Goal: Transaction & Acquisition: Purchase product/service

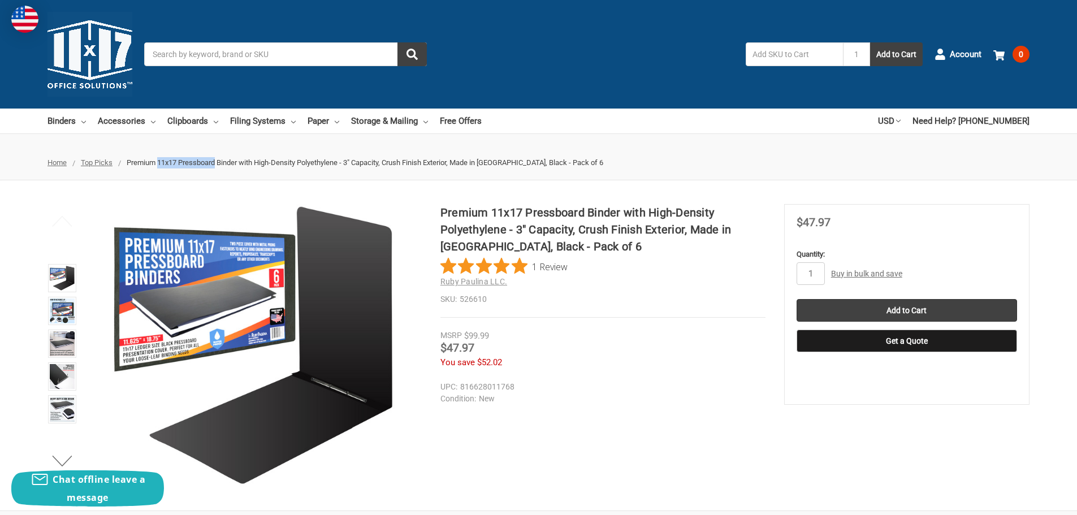
drag, startPoint x: 160, startPoint y: 162, endPoint x: 220, endPoint y: 160, distance: 59.3
click at [220, 160] on span "Premium 11x17 Pressboard Binder with High-Density Polyethylene - 3" Capacity, C…" at bounding box center [365, 162] width 476 height 8
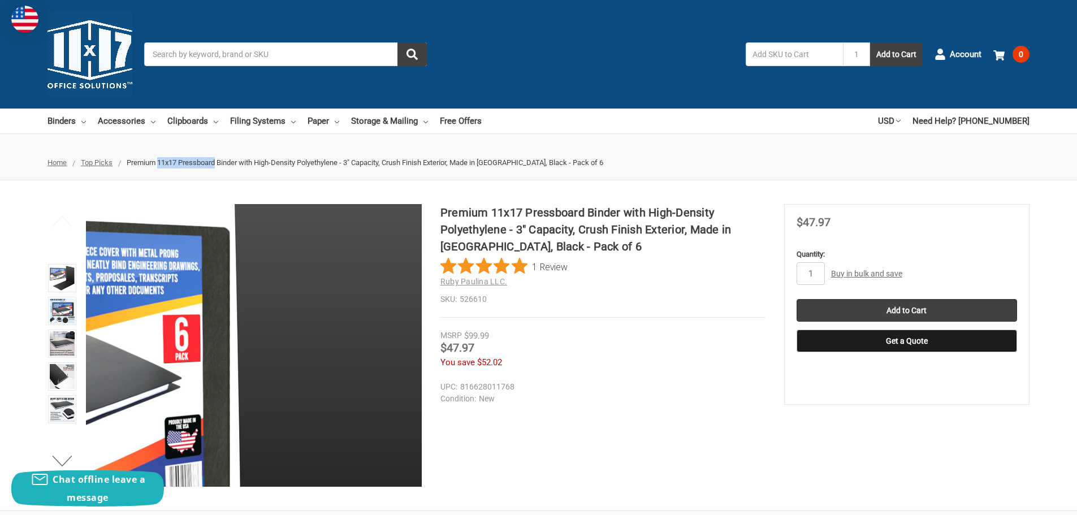
copy span "11x17 Pressboard"
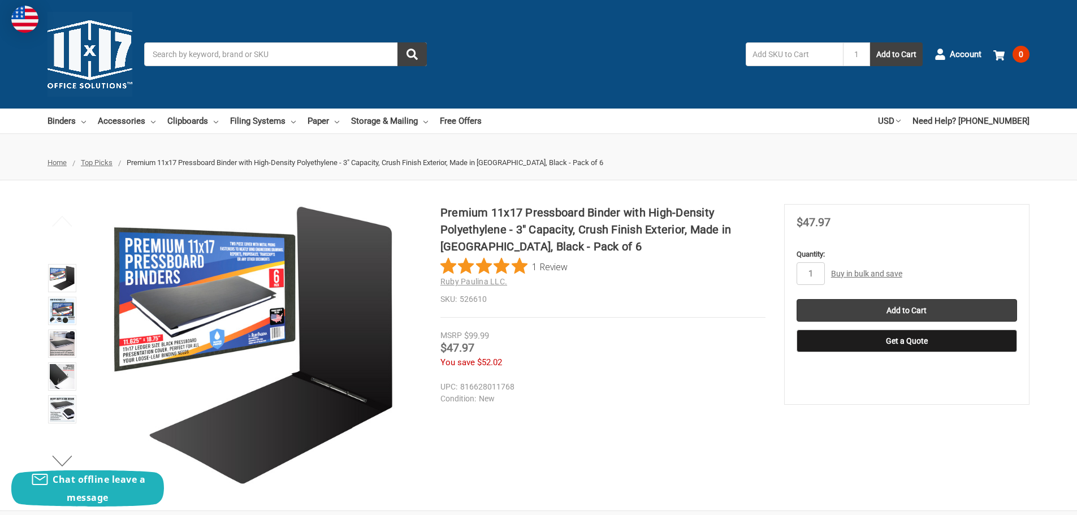
click at [270, 54] on input "Search" at bounding box center [285, 54] width 283 height 24
paste input "11x17 Pressboard"
type input "11x17 Pressboard"
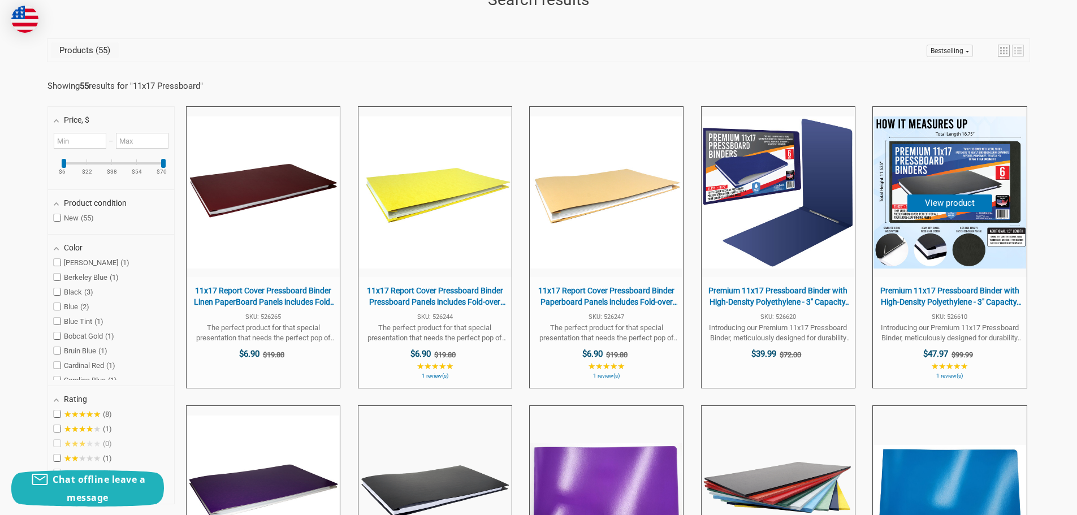
scroll to position [226, 0]
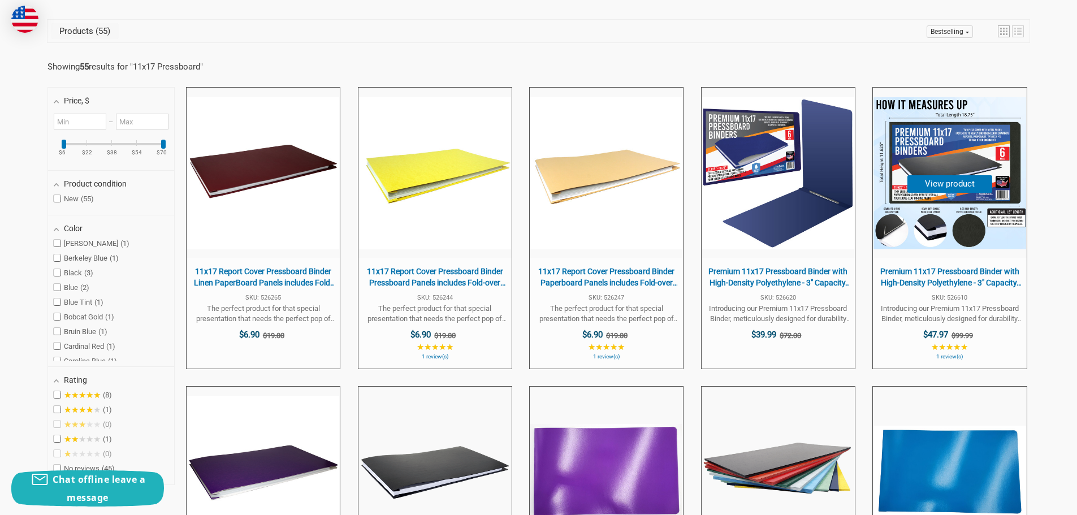
click at [918, 288] on span "Premium 11x17 Pressboard Binder with High-Density Polyethylene - 3" Capacity, C…" at bounding box center [949, 277] width 142 height 22
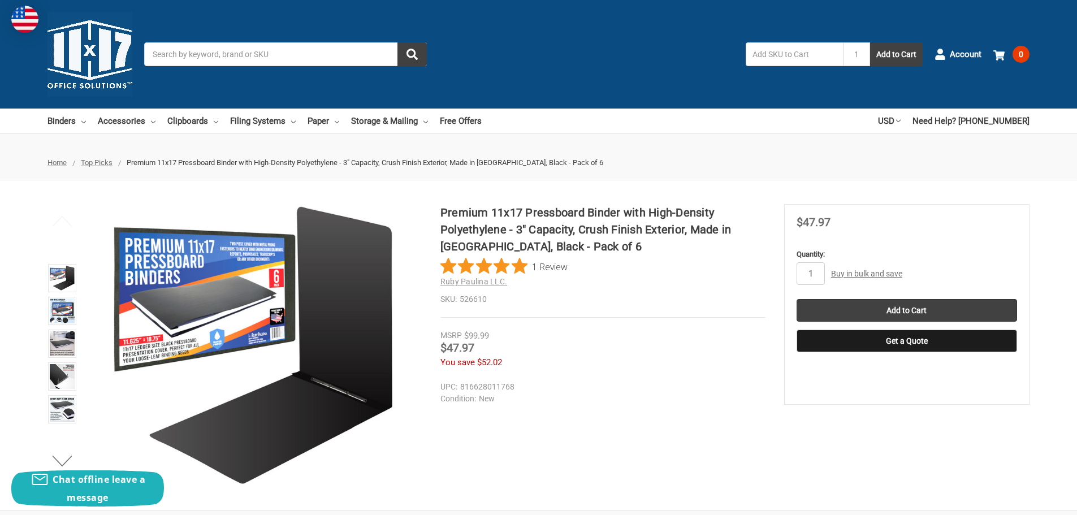
click at [854, 426] on div "Premium 11x17 Pressboard Binder with High-Density Polyethylene - 3" Capacity, C…" at bounding box center [538, 345] width 1077 height 283
click at [815, 268] on input "1" at bounding box center [810, 273] width 28 height 23
type input "16"
click at [909, 305] on input "Add to Cart" at bounding box center [906, 310] width 220 height 23
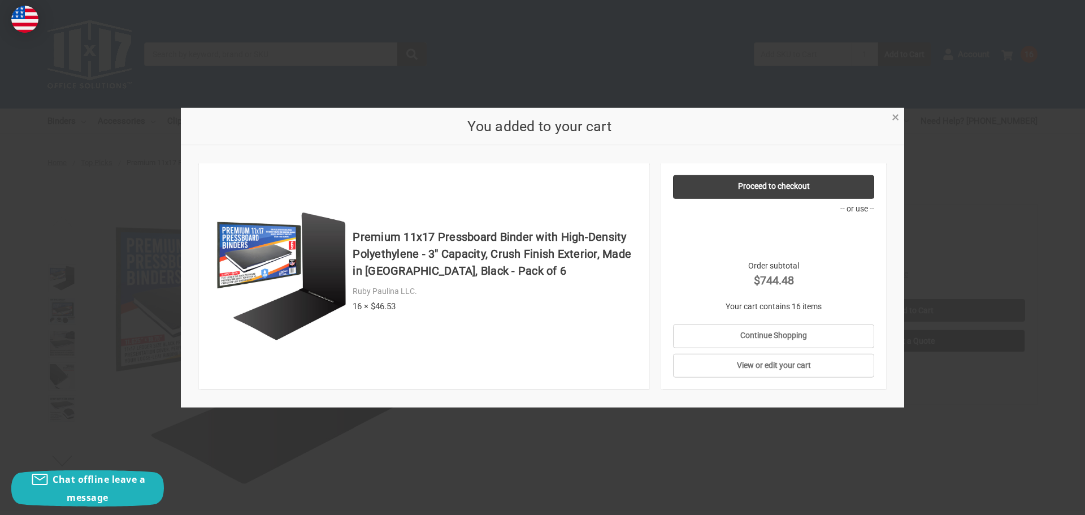
click at [894, 116] on span "×" at bounding box center [895, 117] width 7 height 16
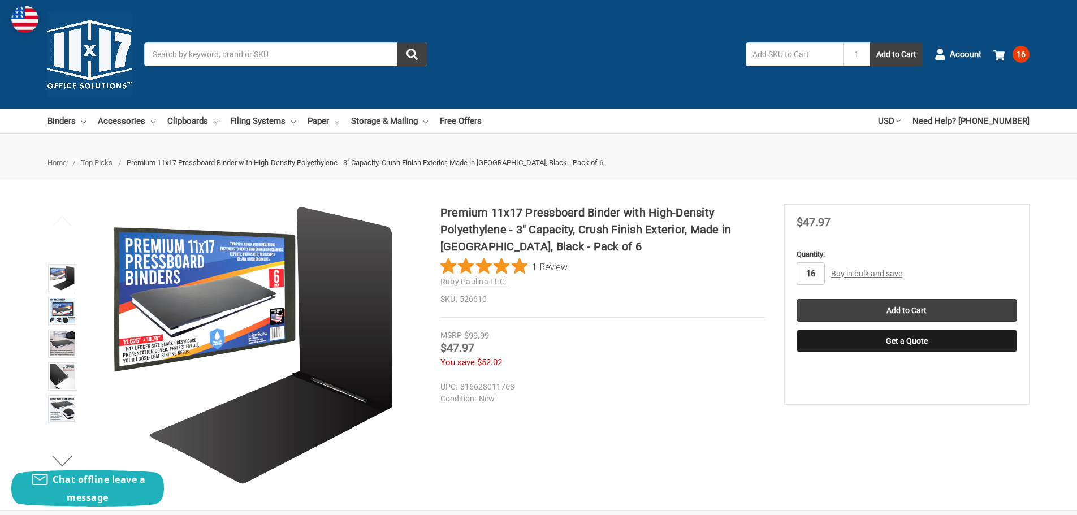
click at [817, 272] on input "16" at bounding box center [810, 273] width 28 height 23
click at [817, 271] on input "16" at bounding box center [810, 273] width 28 height 23
click at [711, 442] on div "Premium 11x17 Pressboard Binder with High-Density Polyethylene - 3" Capacity, C…" at bounding box center [538, 345] width 1077 height 283
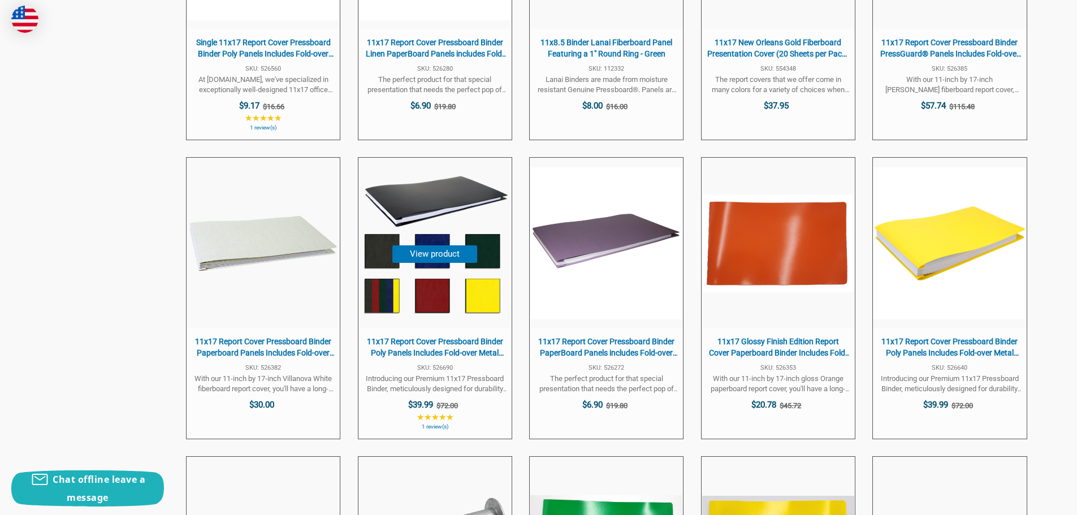
scroll to position [1413, 0]
